Goal: Task Accomplishment & Management: Manage account settings

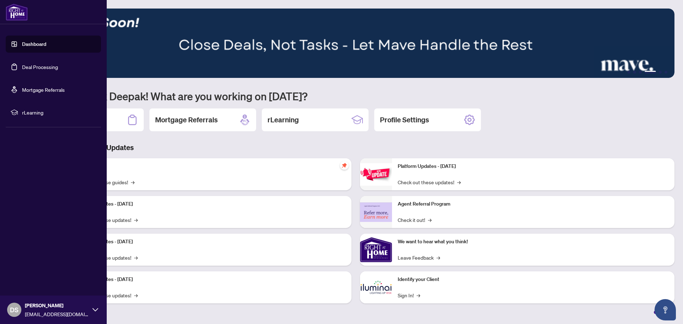
click at [31, 68] on link "Deal Processing" at bounding box center [40, 67] width 36 height 6
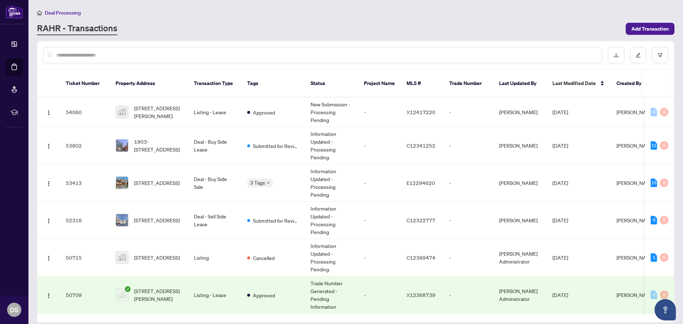
click at [204, 56] on input "text" at bounding box center [326, 55] width 540 height 8
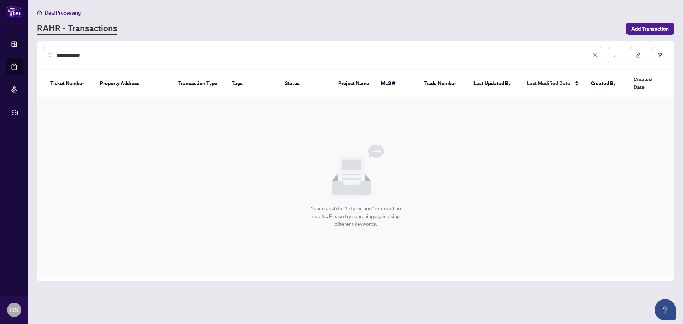
type input "**********"
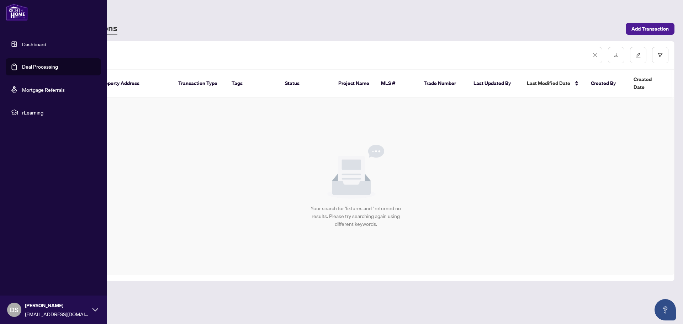
click at [29, 66] on link "Deal Processing" at bounding box center [40, 67] width 36 height 6
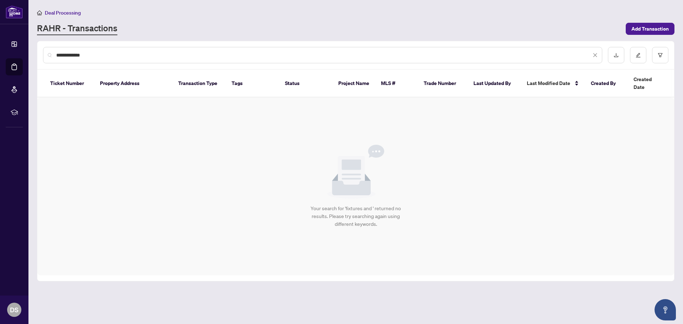
click at [120, 56] on input "**********" at bounding box center [323, 55] width 535 height 8
drag, startPoint x: 120, startPoint y: 56, endPoint x: 47, endPoint y: 57, distance: 73.0
click at [47, 57] on div "**********" at bounding box center [322, 55] width 559 height 16
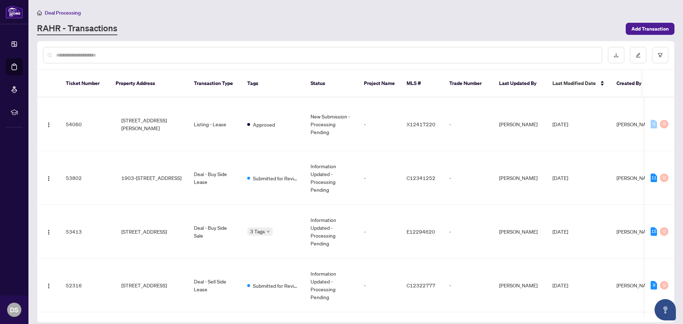
click at [49, 56] on div at bounding box center [322, 55] width 559 height 16
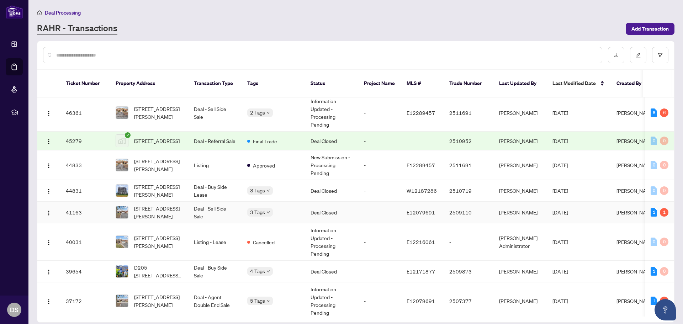
scroll to position [214, 0]
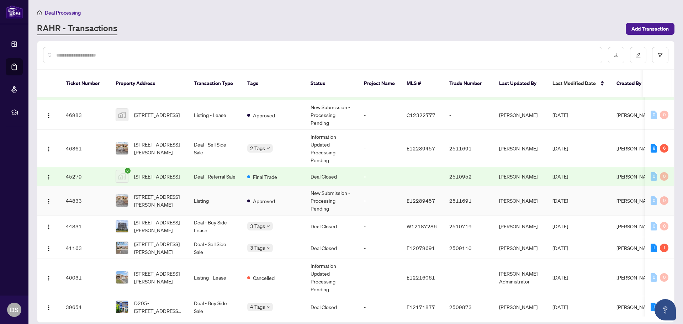
click at [203, 199] on td "Listing" at bounding box center [214, 201] width 53 height 30
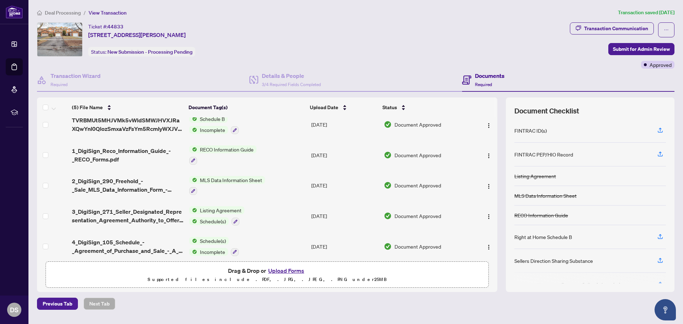
scroll to position [12, 0]
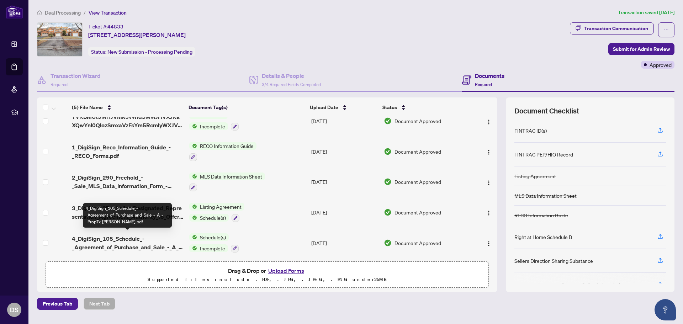
click at [143, 243] on span "4_DigiSign_105_Schedule_-_Agreement_of_Purchase_and_Sale_-_A_-_PropTx-[PERSON_N…" at bounding box center [128, 243] width 112 height 17
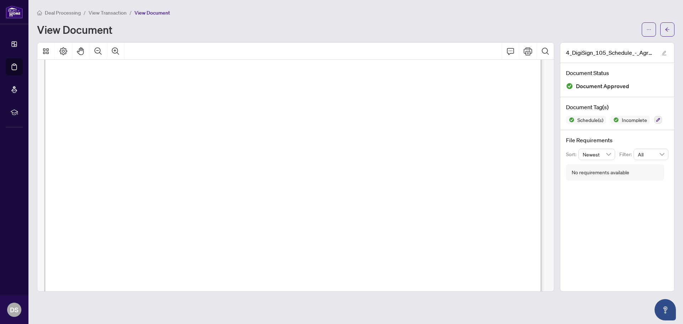
scroll to position [107, 0]
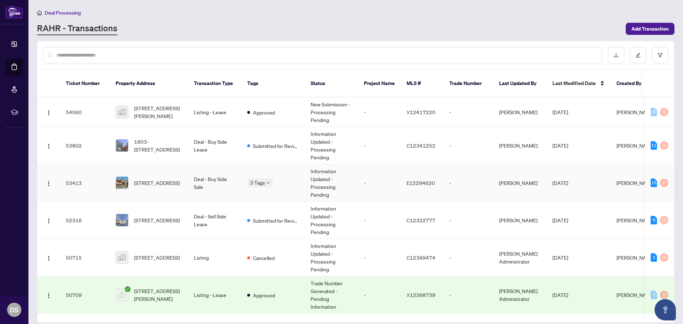
click at [173, 165] on td "[STREET_ADDRESS]" at bounding box center [149, 182] width 78 height 37
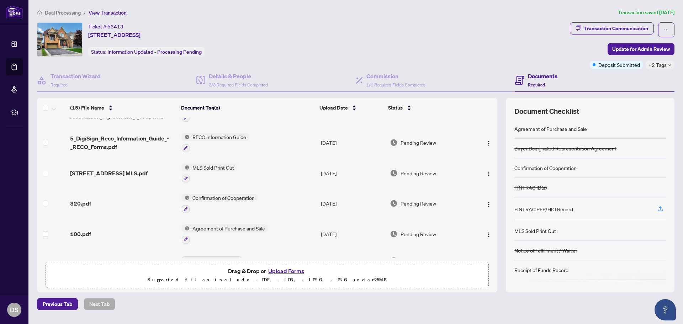
scroll to position [281, 0]
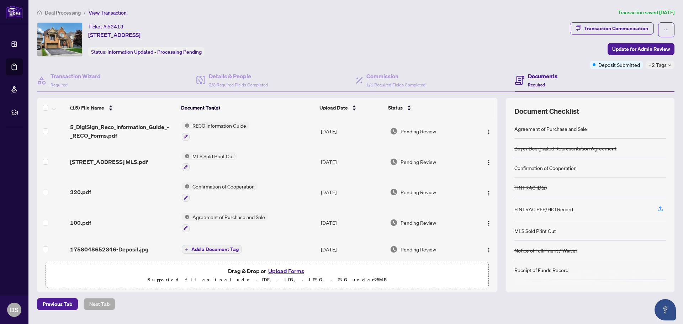
click at [116, 221] on div "100.pdf" at bounding box center [123, 223] width 106 height 9
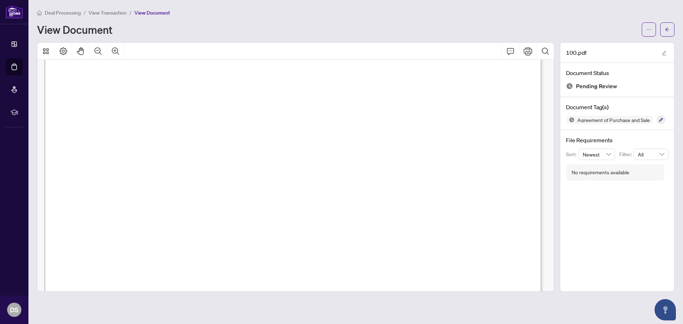
scroll to position [4128, 0]
drag, startPoint x: 80, startPoint y: 99, endPoint x: 148, endPoint y: 121, distance: 71.9
drag, startPoint x: 82, startPoint y: 98, endPoint x: 149, endPoint y: 144, distance: 81.3
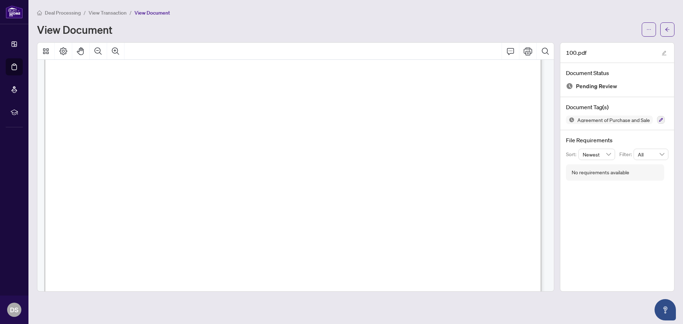
drag, startPoint x: 256, startPoint y: 126, endPoint x: 480, endPoint y: 110, distance: 224.4
click at [523, 54] on button "Print" at bounding box center [528, 51] width 17 height 17
